Goal: Find contact information: Find contact information

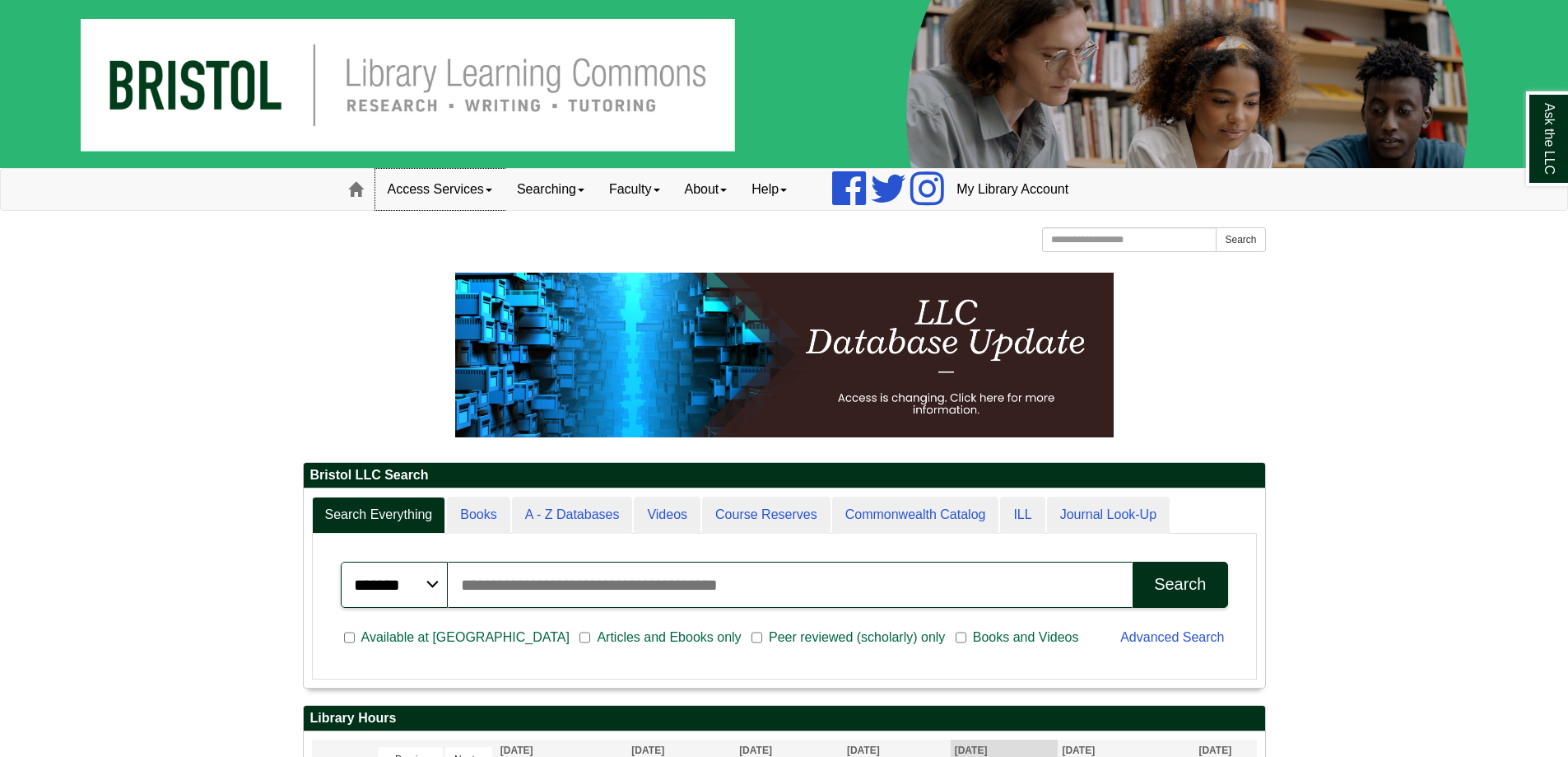
click at [463, 187] on link "Access Services" at bounding box center [440, 189] width 129 height 41
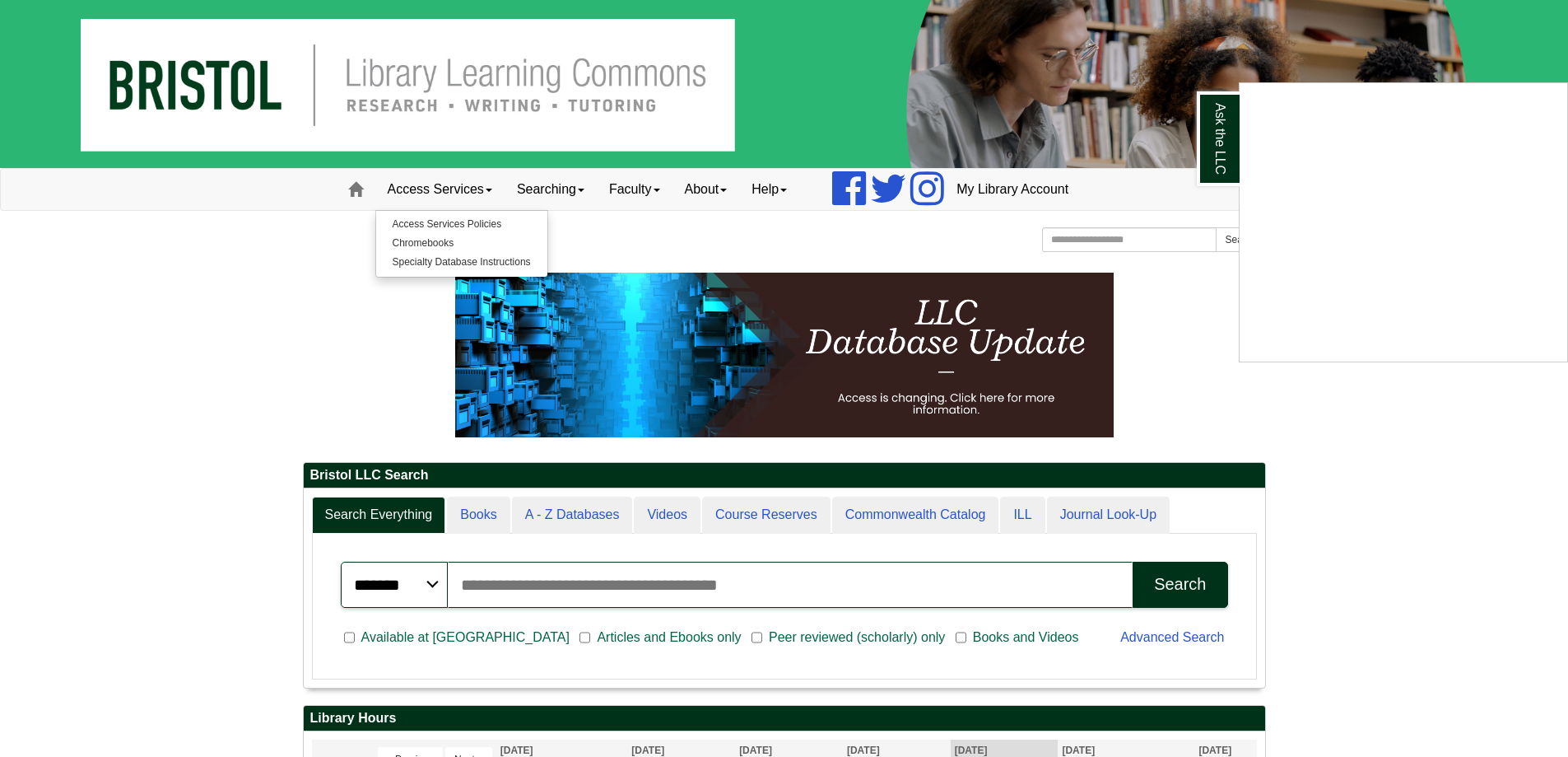
click at [472, 224] on div "Ask the LLC" at bounding box center [784, 378] width 1568 height 757
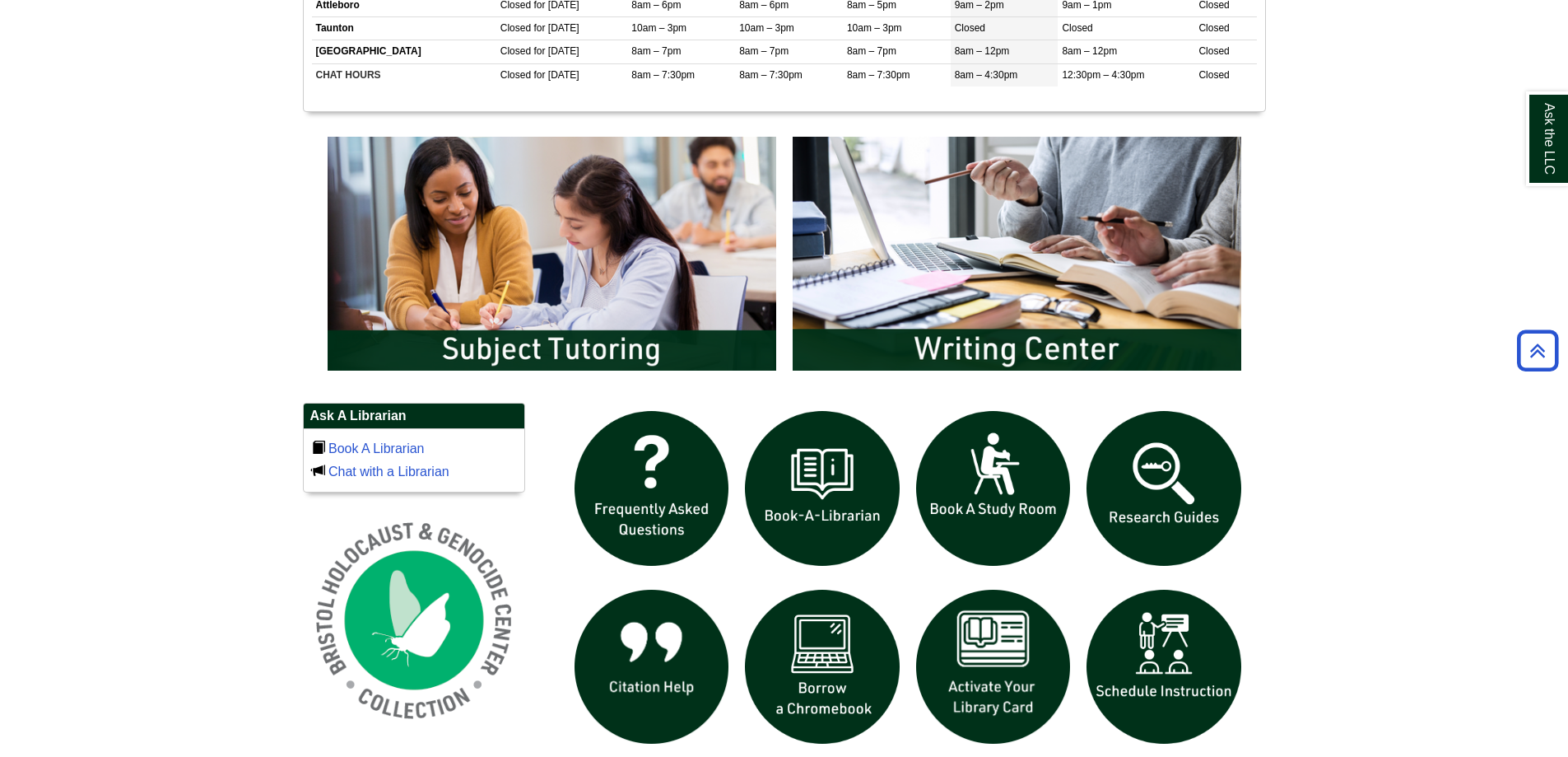
scroll to position [833, 0]
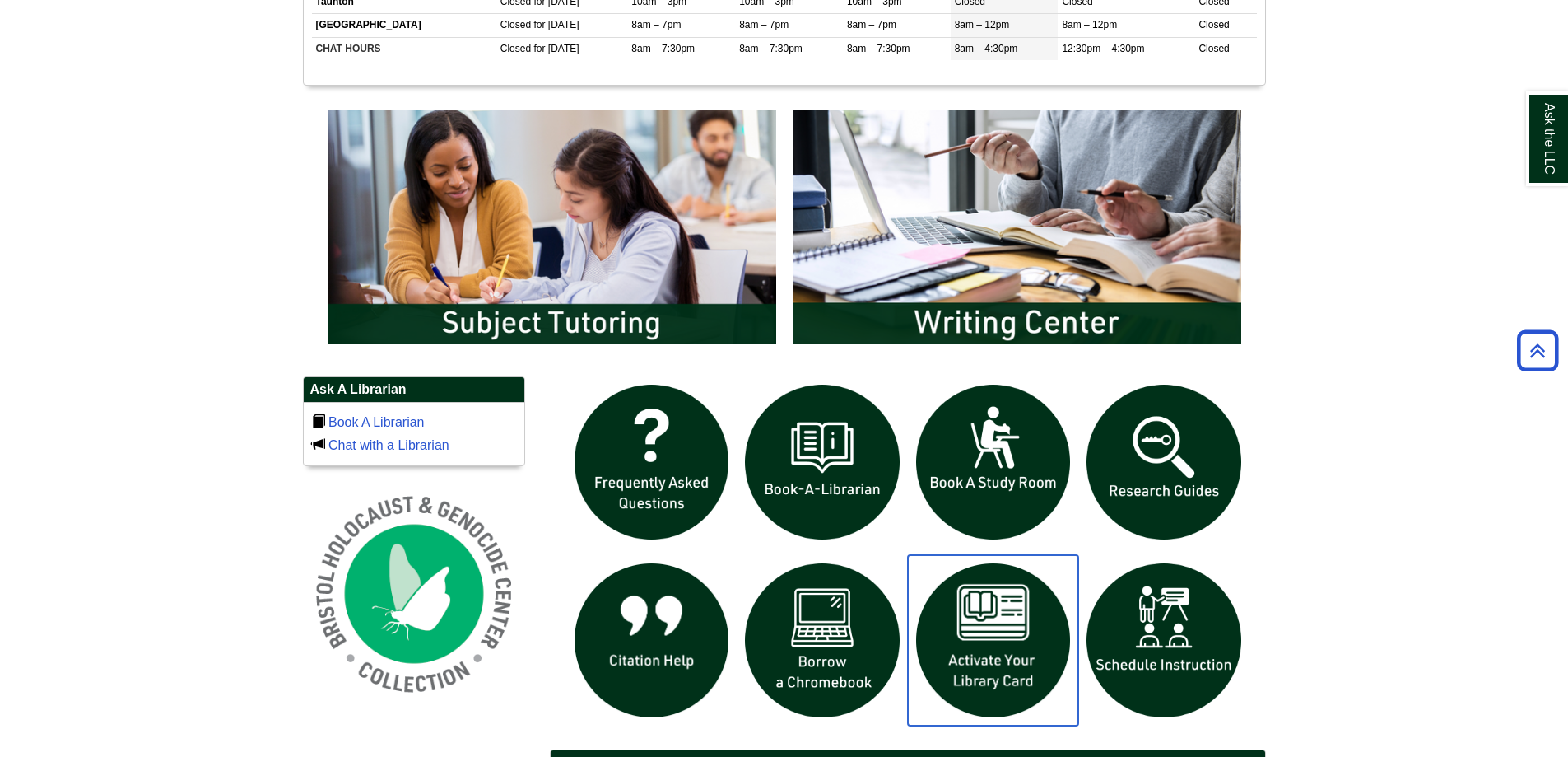
click at [971, 623] on img "slideshow" at bounding box center [993, 640] width 172 height 172
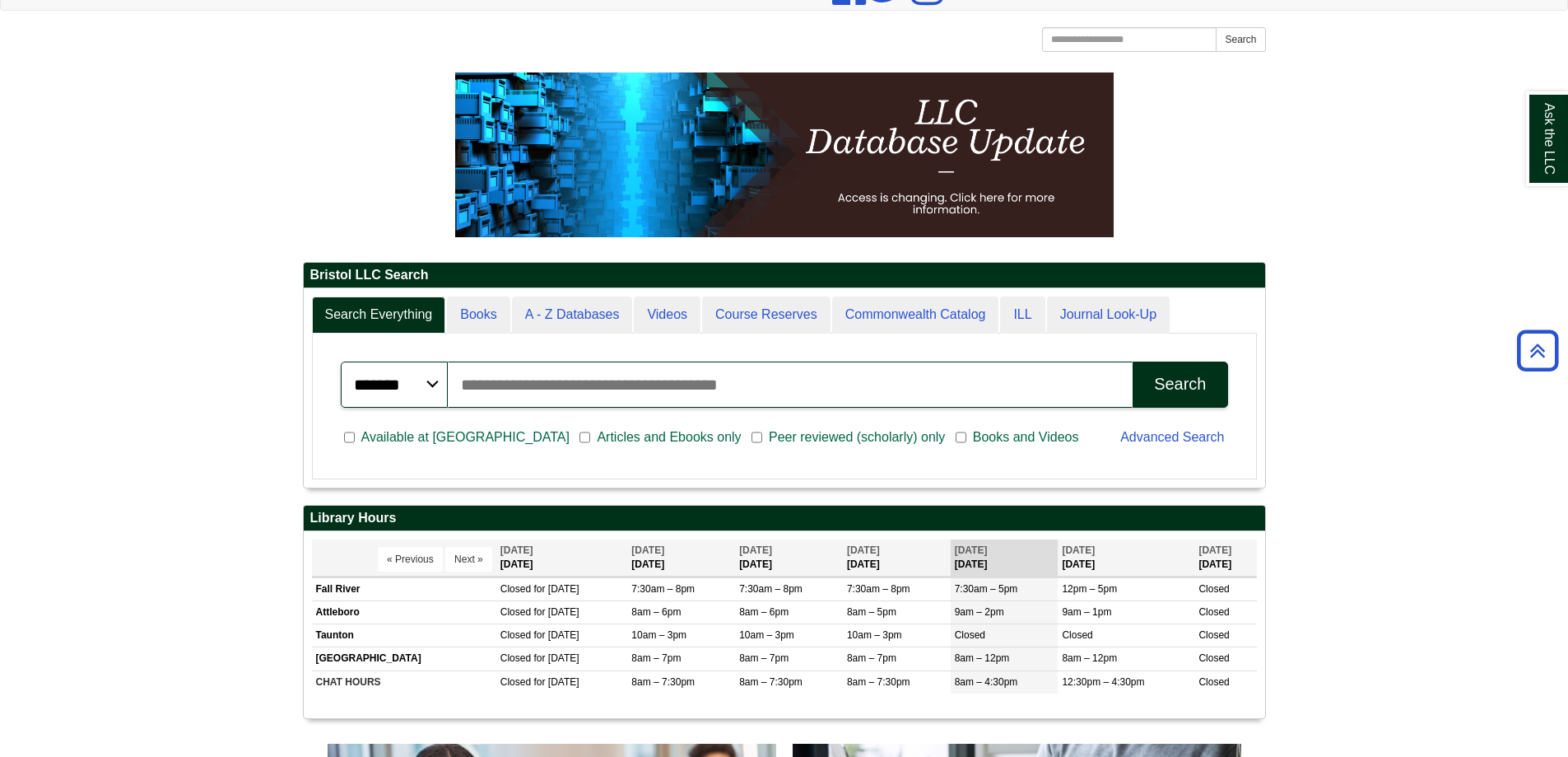
scroll to position [199, 962]
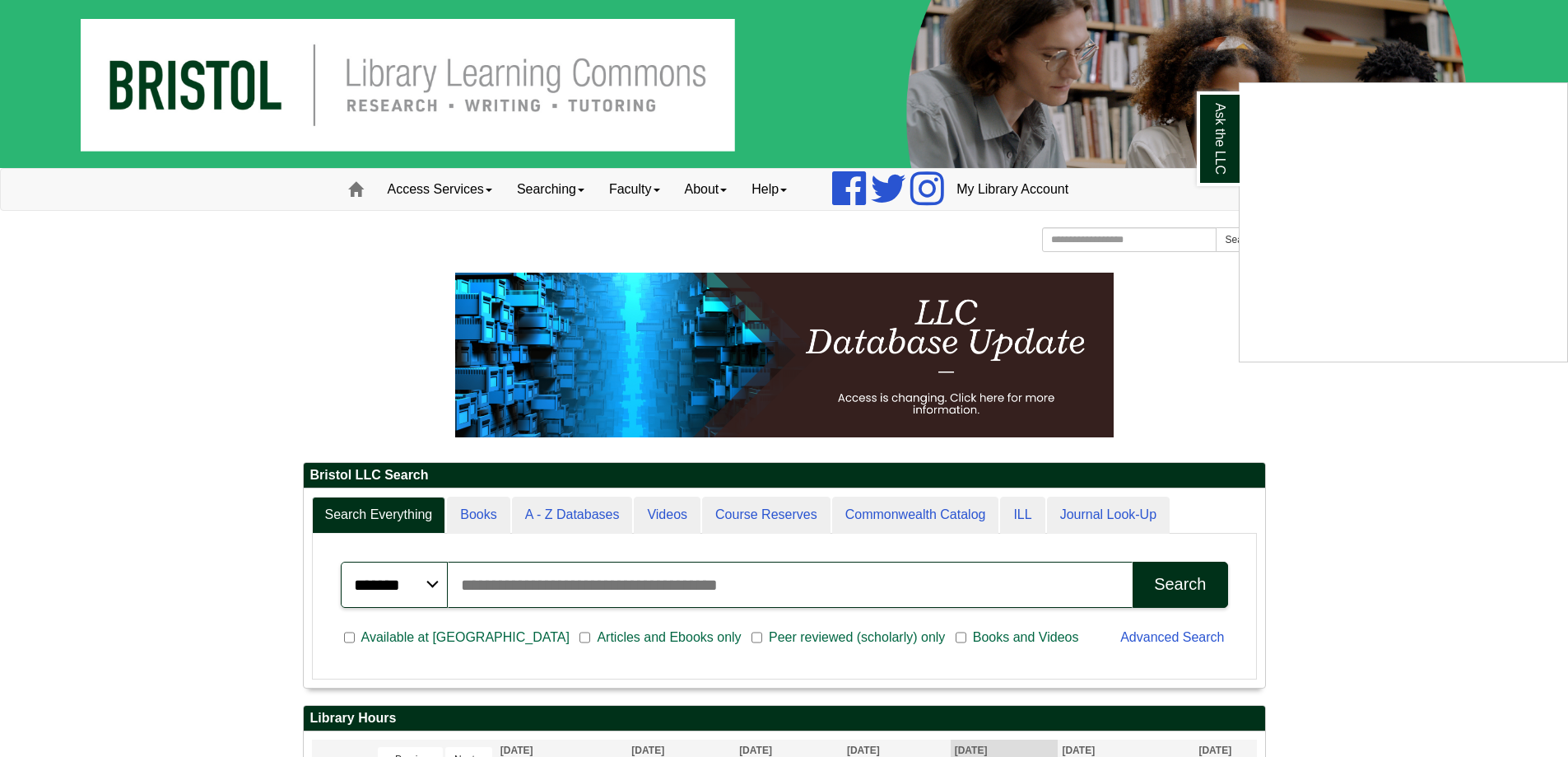
click at [714, 186] on div "Ask the LLC" at bounding box center [784, 378] width 1568 height 757
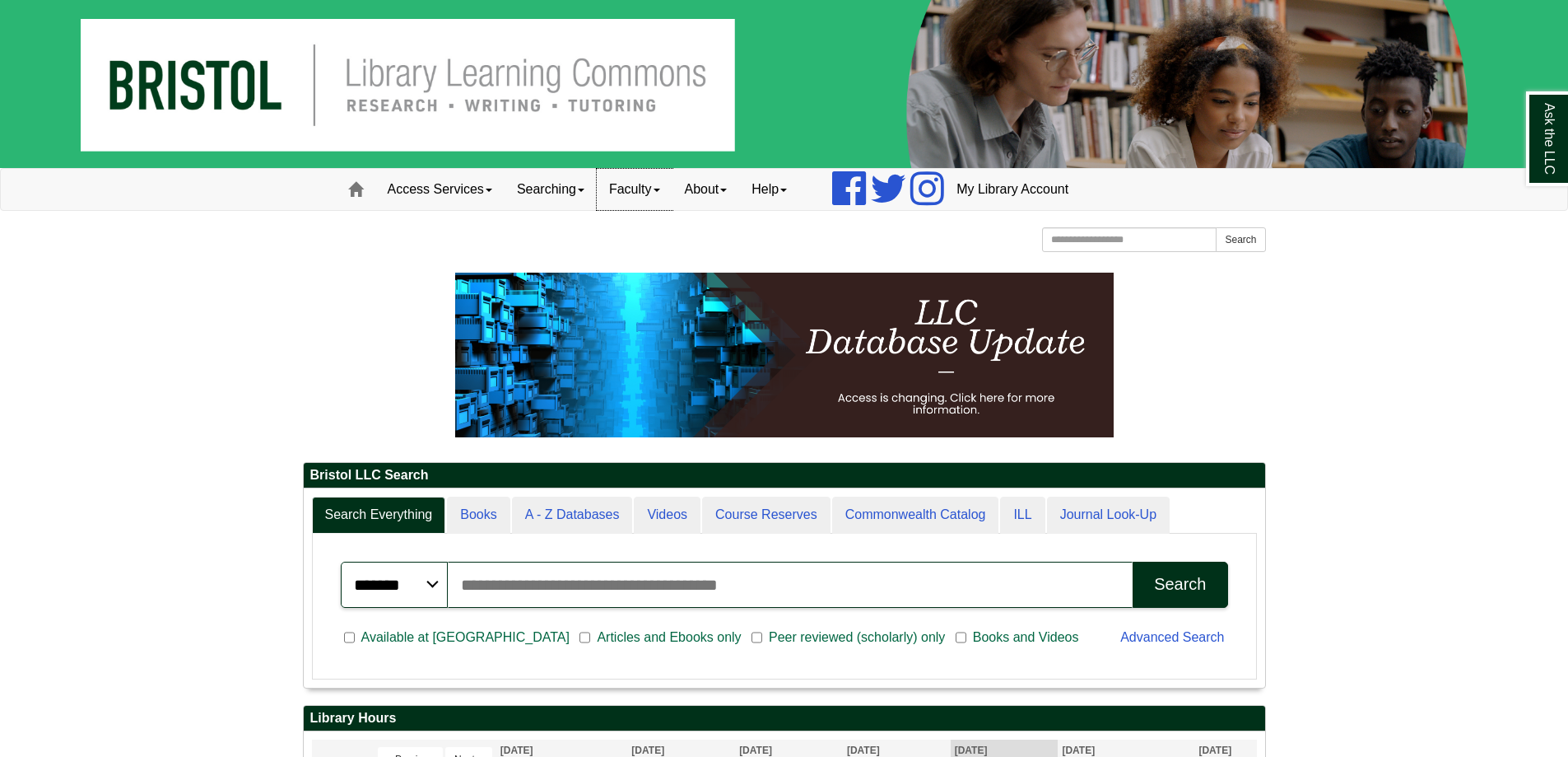
click at [672, 181] on link "Faculty" at bounding box center [635, 189] width 76 height 41
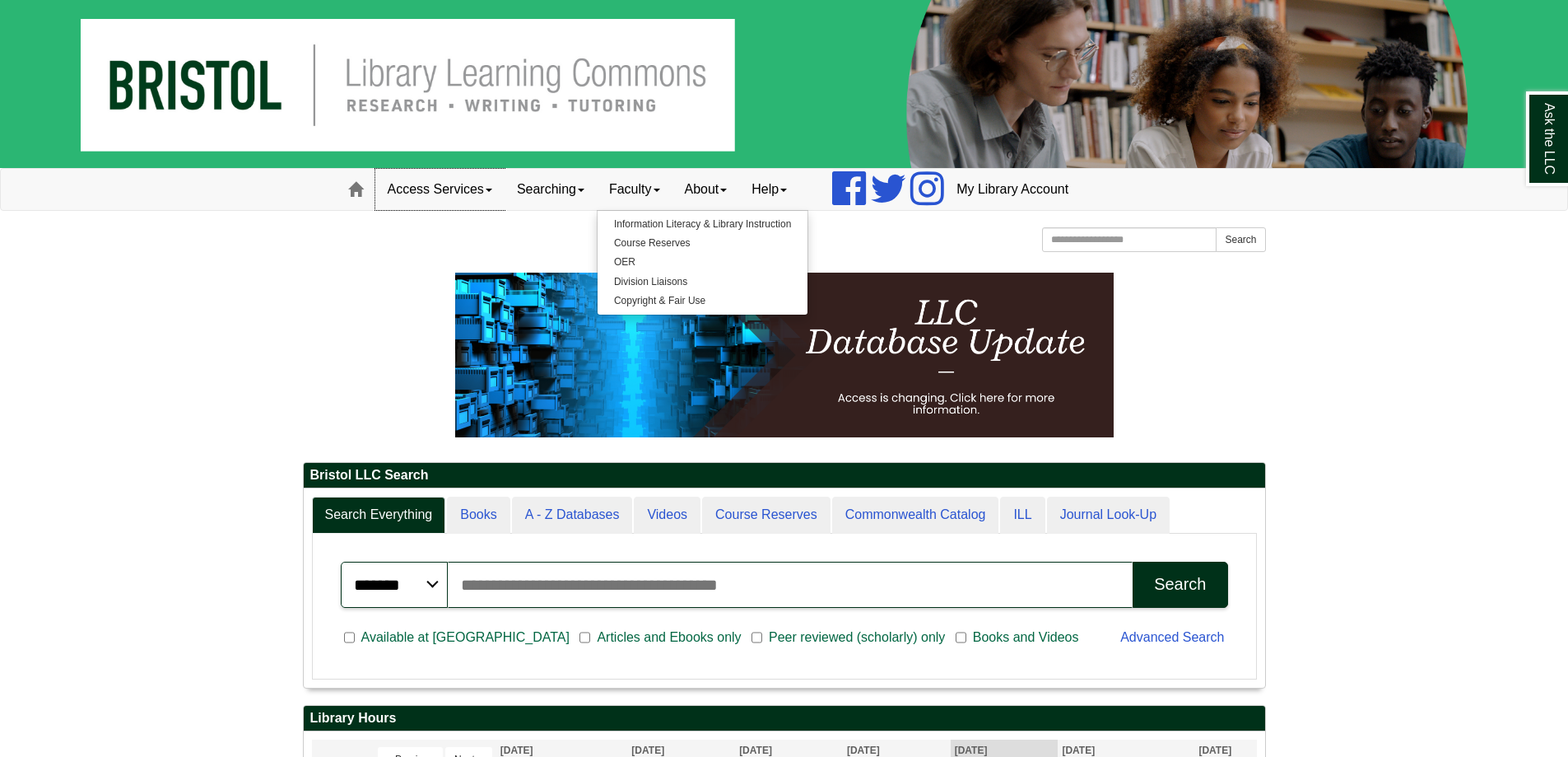
click at [408, 183] on link "Access Services" at bounding box center [440, 189] width 129 height 41
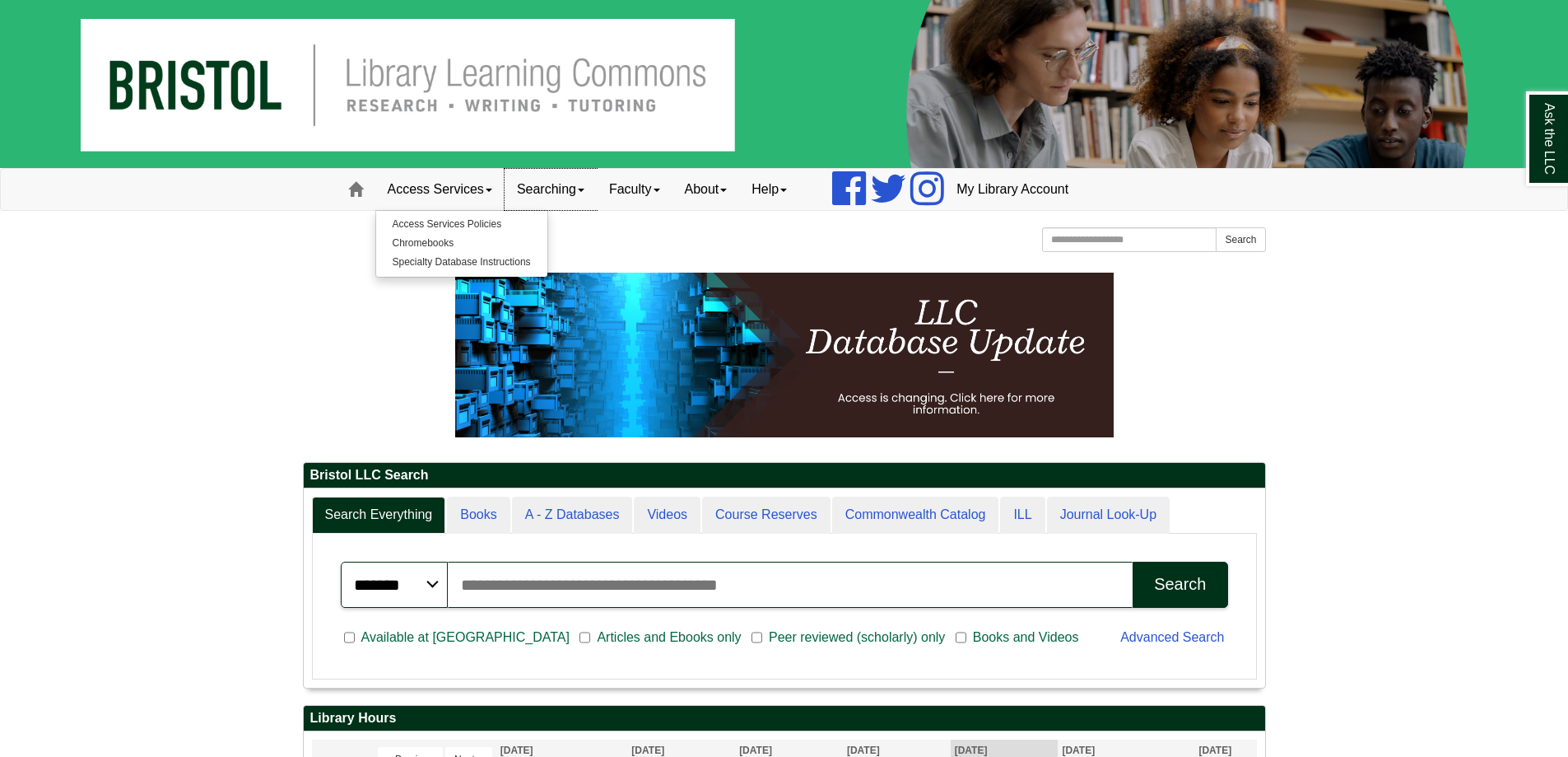
click at [542, 184] on link "Searching" at bounding box center [550, 189] width 92 height 41
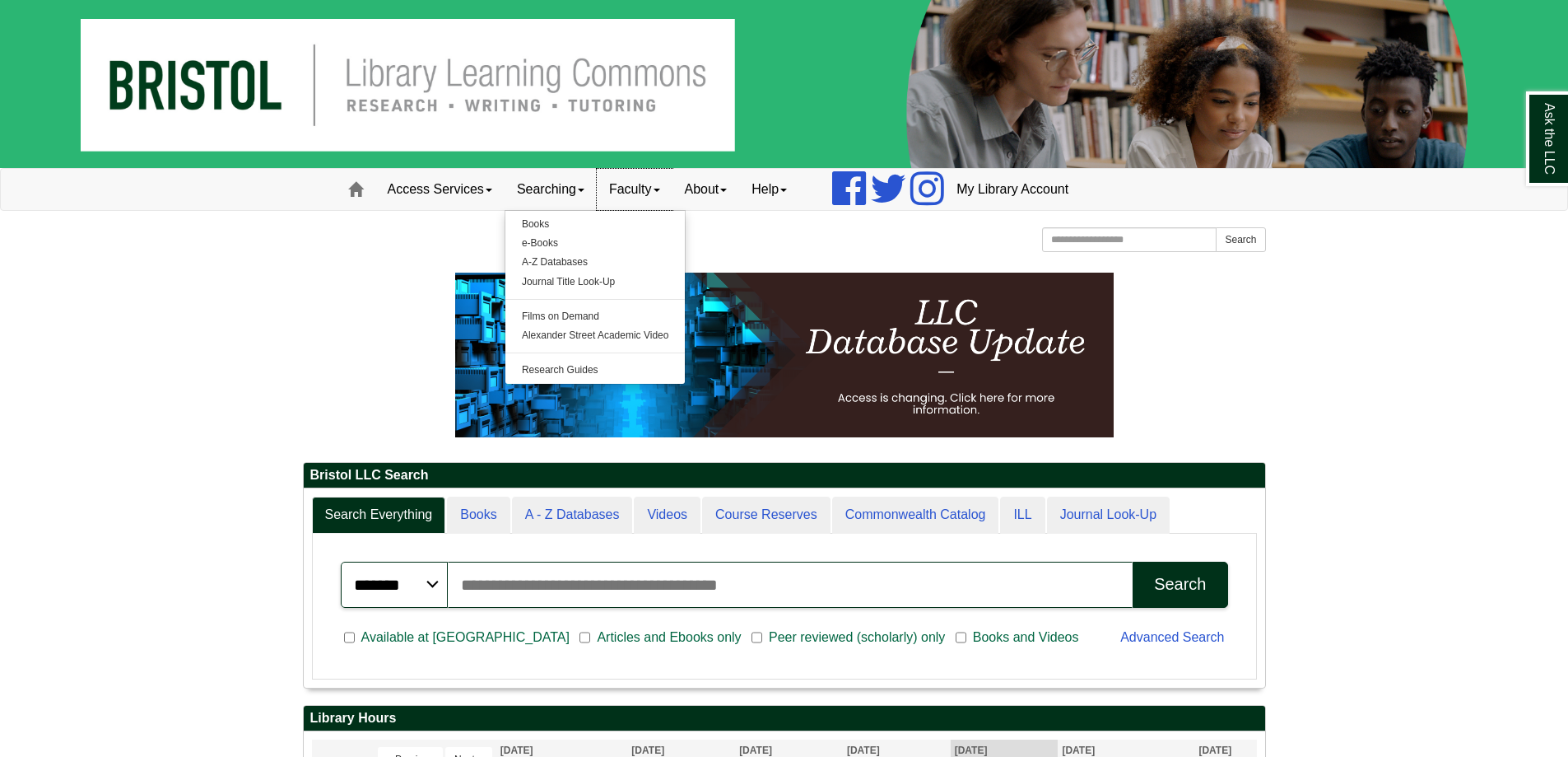
click at [631, 186] on link "Faculty" at bounding box center [635, 189] width 76 height 41
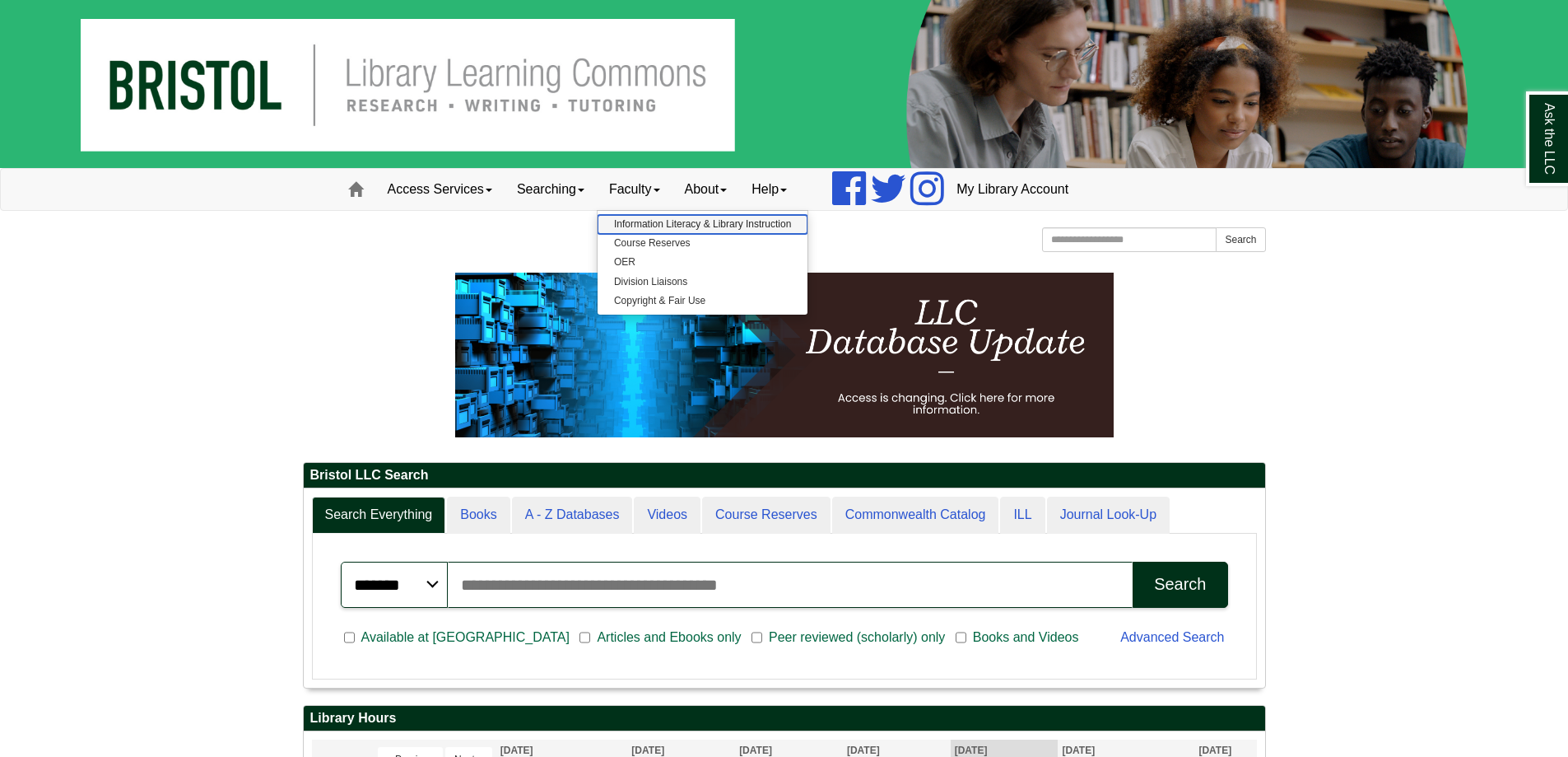
click at [624, 218] on link "Information Literacy & Library Instruction" at bounding box center [702, 225] width 210 height 19
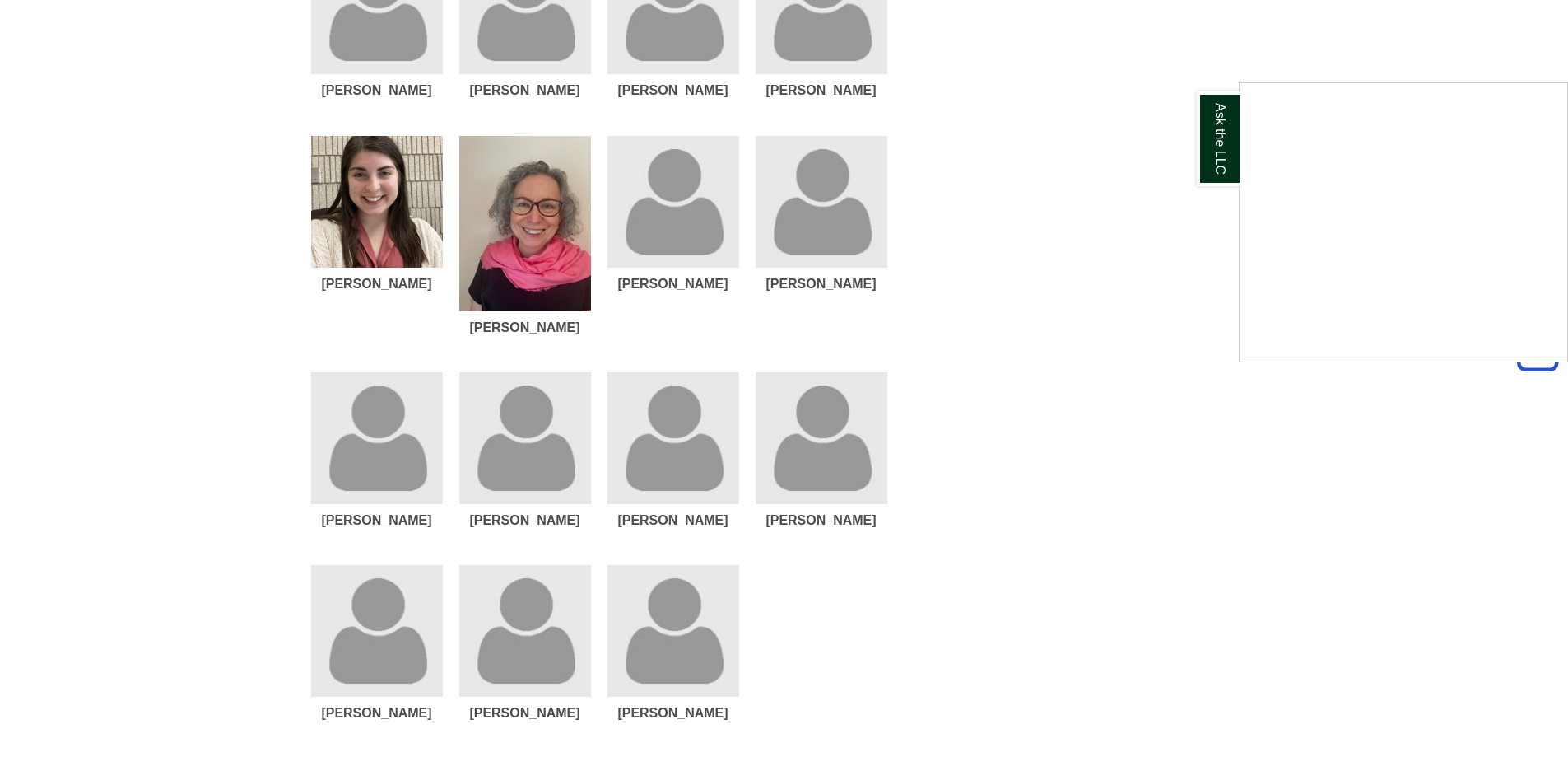
scroll to position [1335, 0]
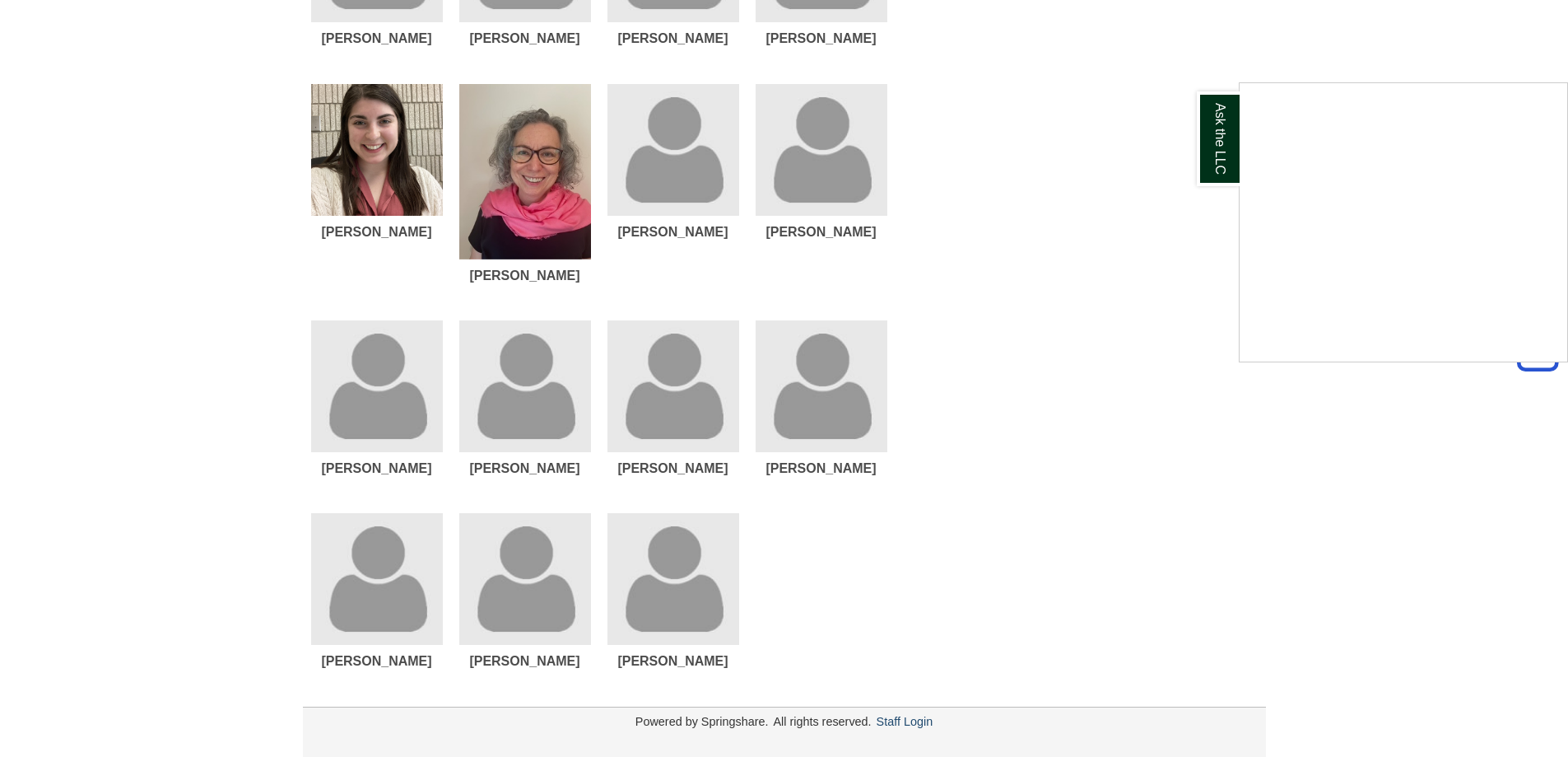
click at [354, 661] on div "Ask the LLC" at bounding box center [784, 378] width 1568 height 757
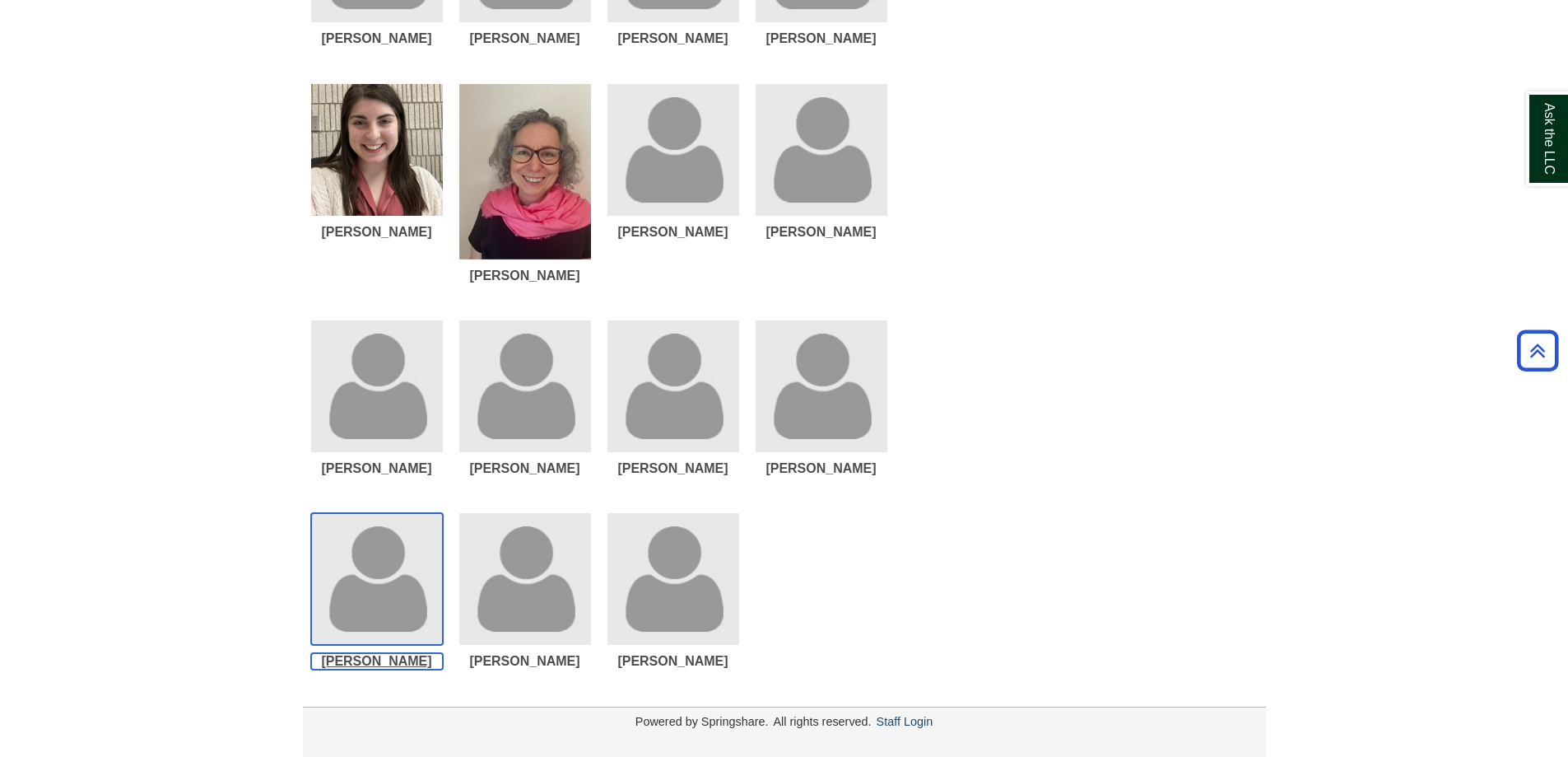
click at [364, 628] on img "List of Profiles" at bounding box center [377, 579] width 132 height 132
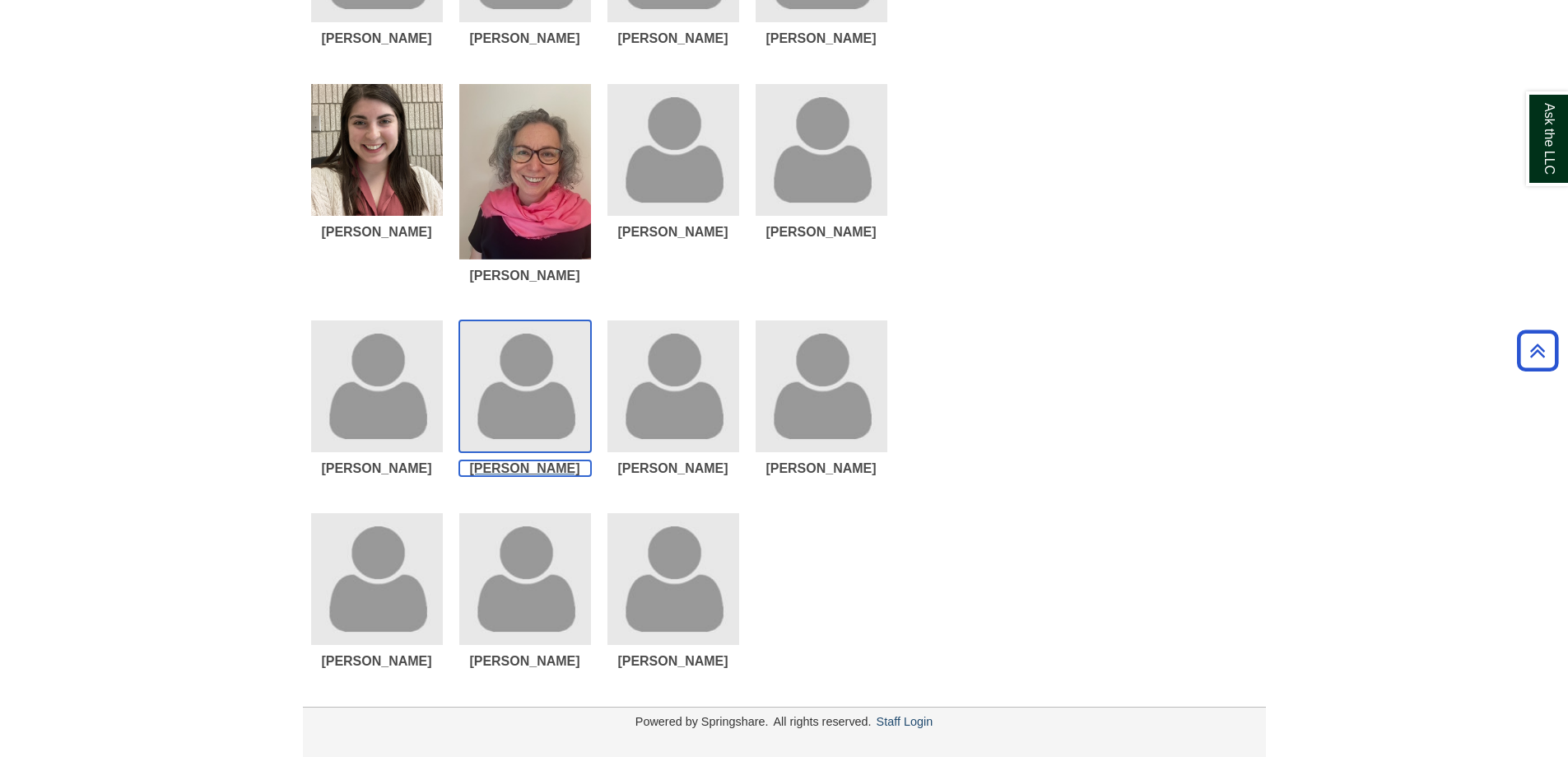
click at [517, 449] on img "List of Profiles" at bounding box center [525, 386] width 132 height 132
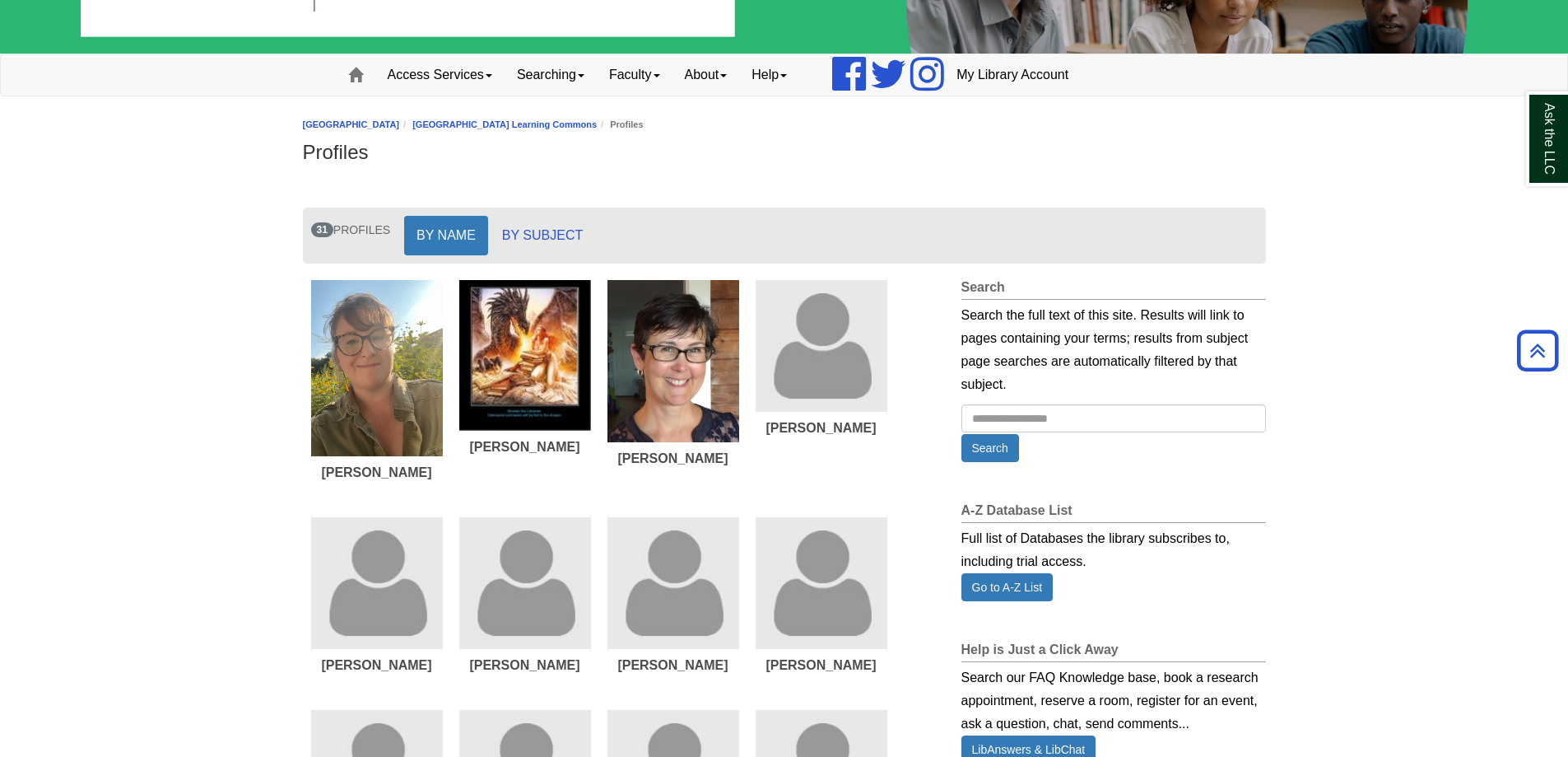
scroll to position [85, 0]
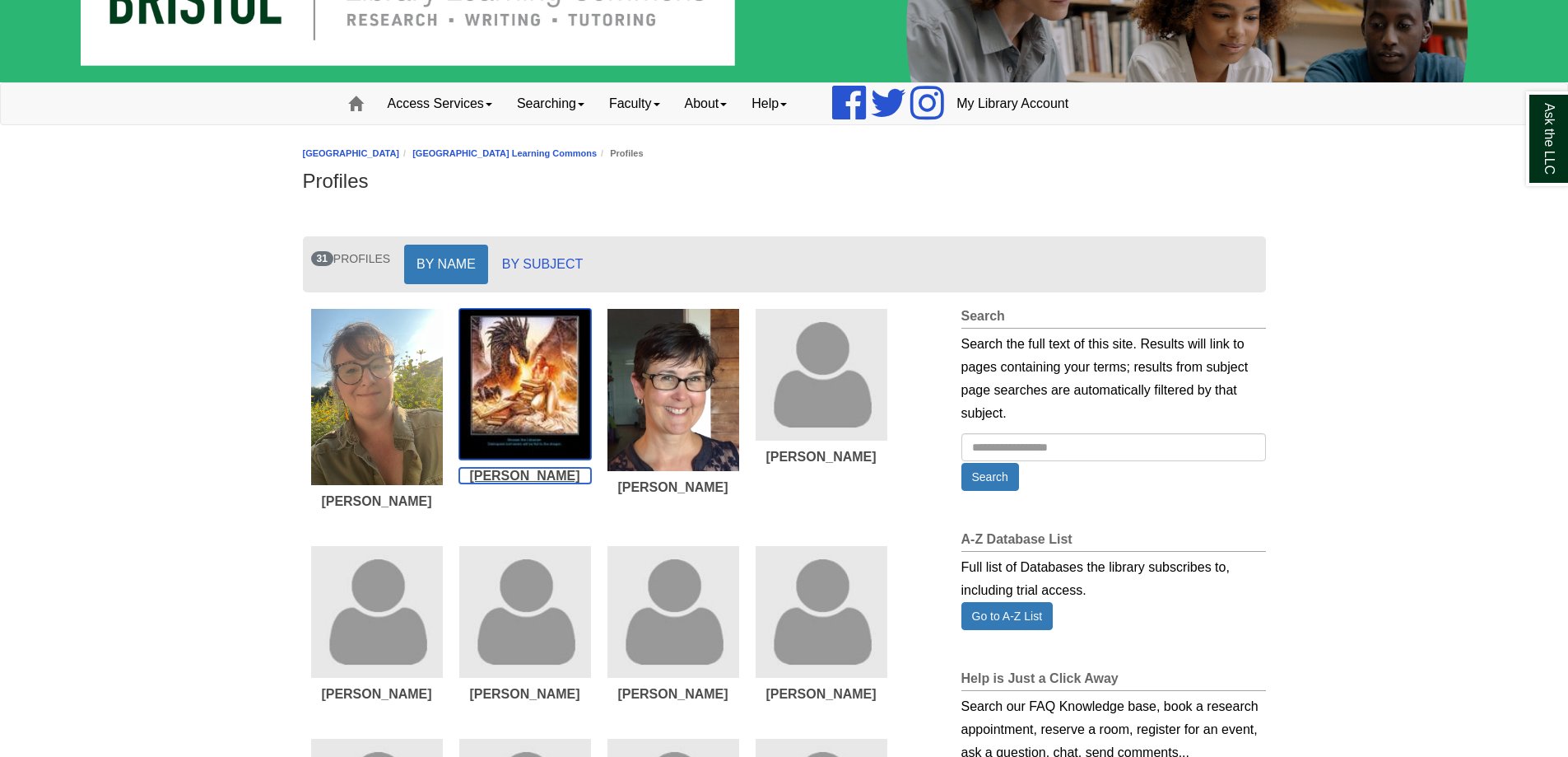
click at [555, 401] on img "List of Profiles" at bounding box center [525, 384] width 132 height 150
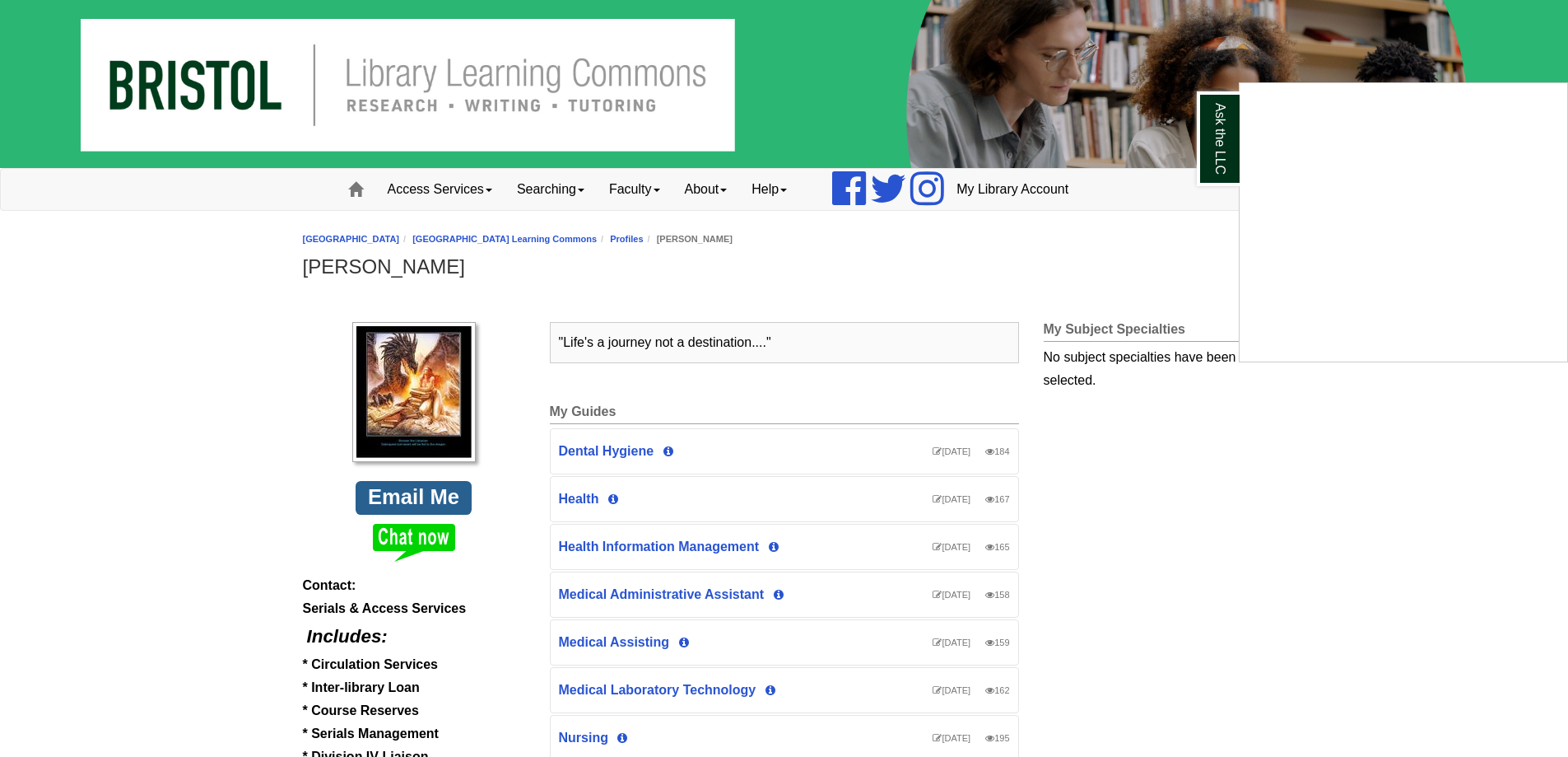
click at [386, 502] on div "Ask the LLC" at bounding box center [784, 378] width 1568 height 757
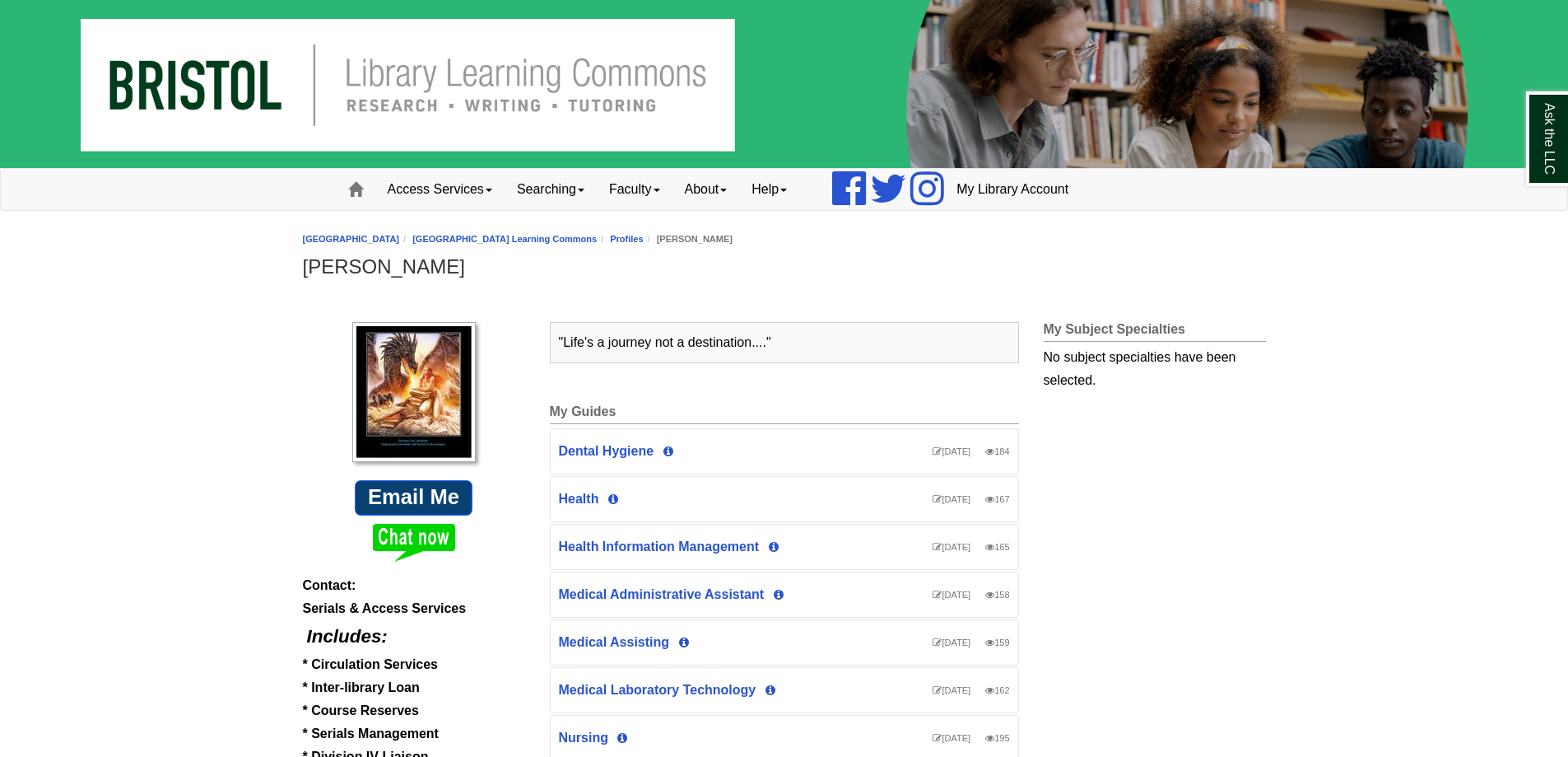
click at [386, 502] on link "Email Me" at bounding box center [414, 497] width 119 height 35
click at [402, 497] on link "Email Me" at bounding box center [414, 497] width 119 height 35
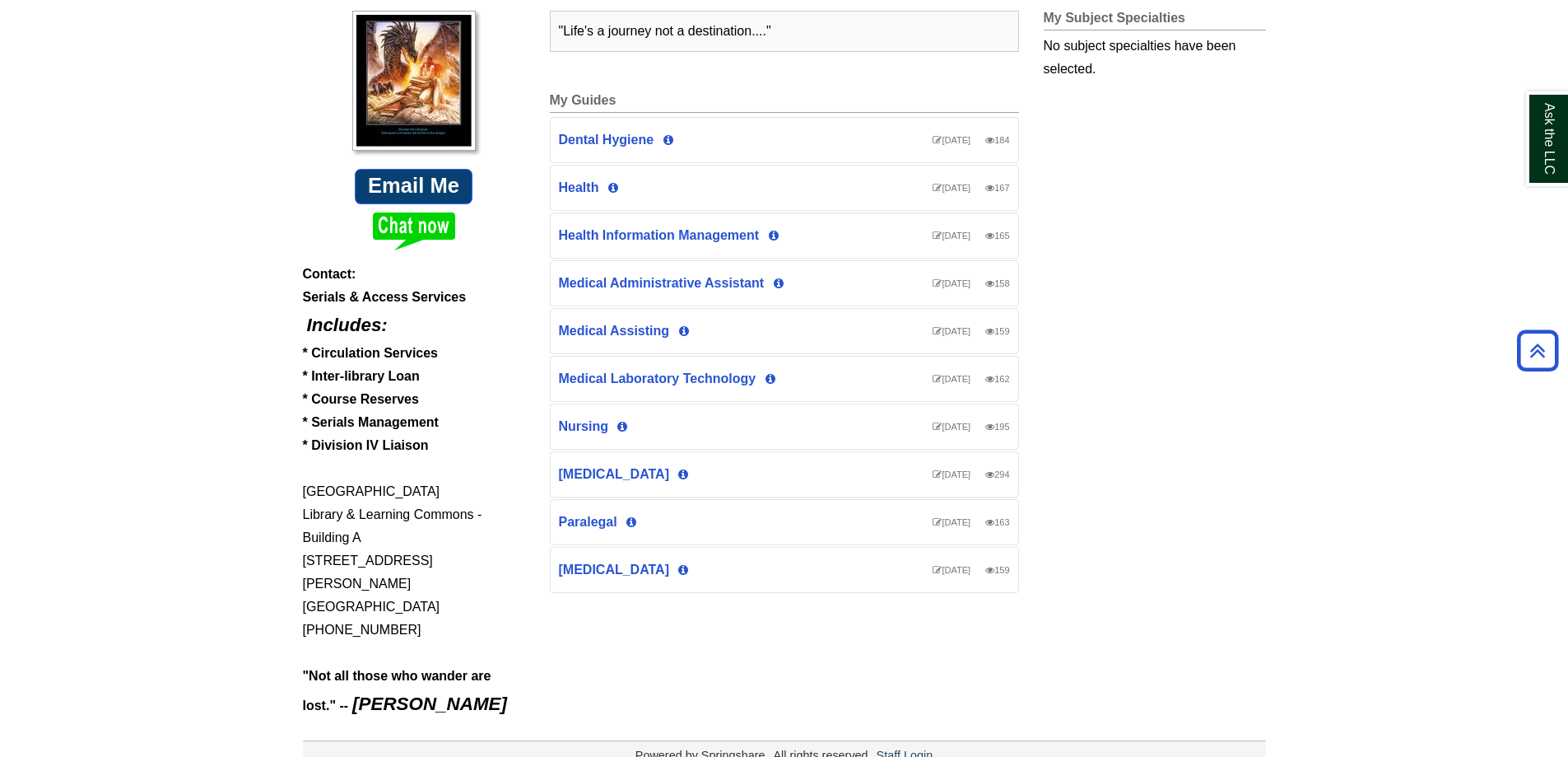
scroll to position [322, 0]
